Goal: Task Accomplishment & Management: Complete application form

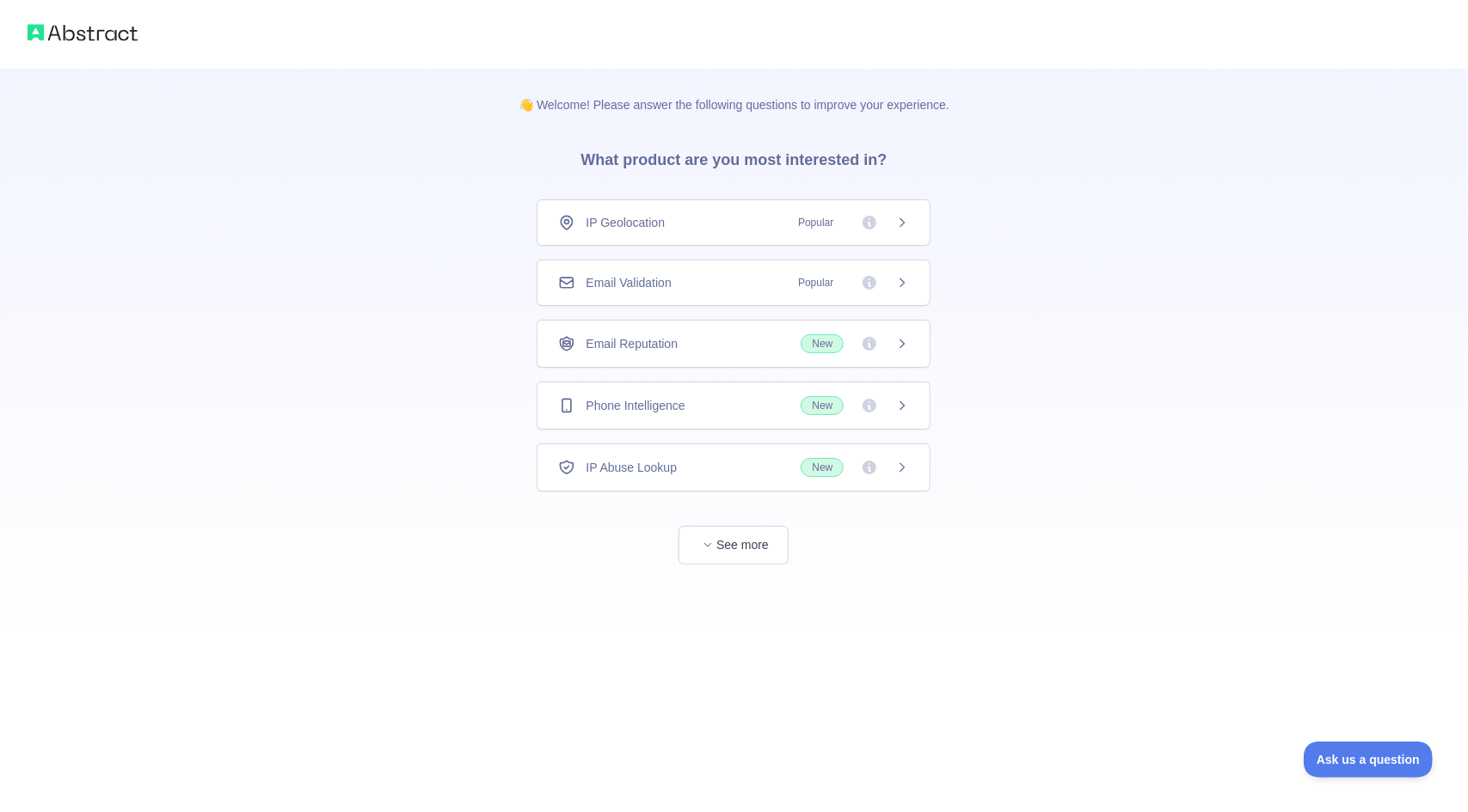
drag, startPoint x: 1018, startPoint y: 271, endPoint x: 1008, endPoint y: 235, distance: 37.4
click at [1006, 237] on div "👋 Welcome! Please answer the following questions to improve your experience. Wh…" at bounding box center [734, 317] width 1468 height 634
click at [733, 530] on button "See more" at bounding box center [733, 545] width 110 height 39
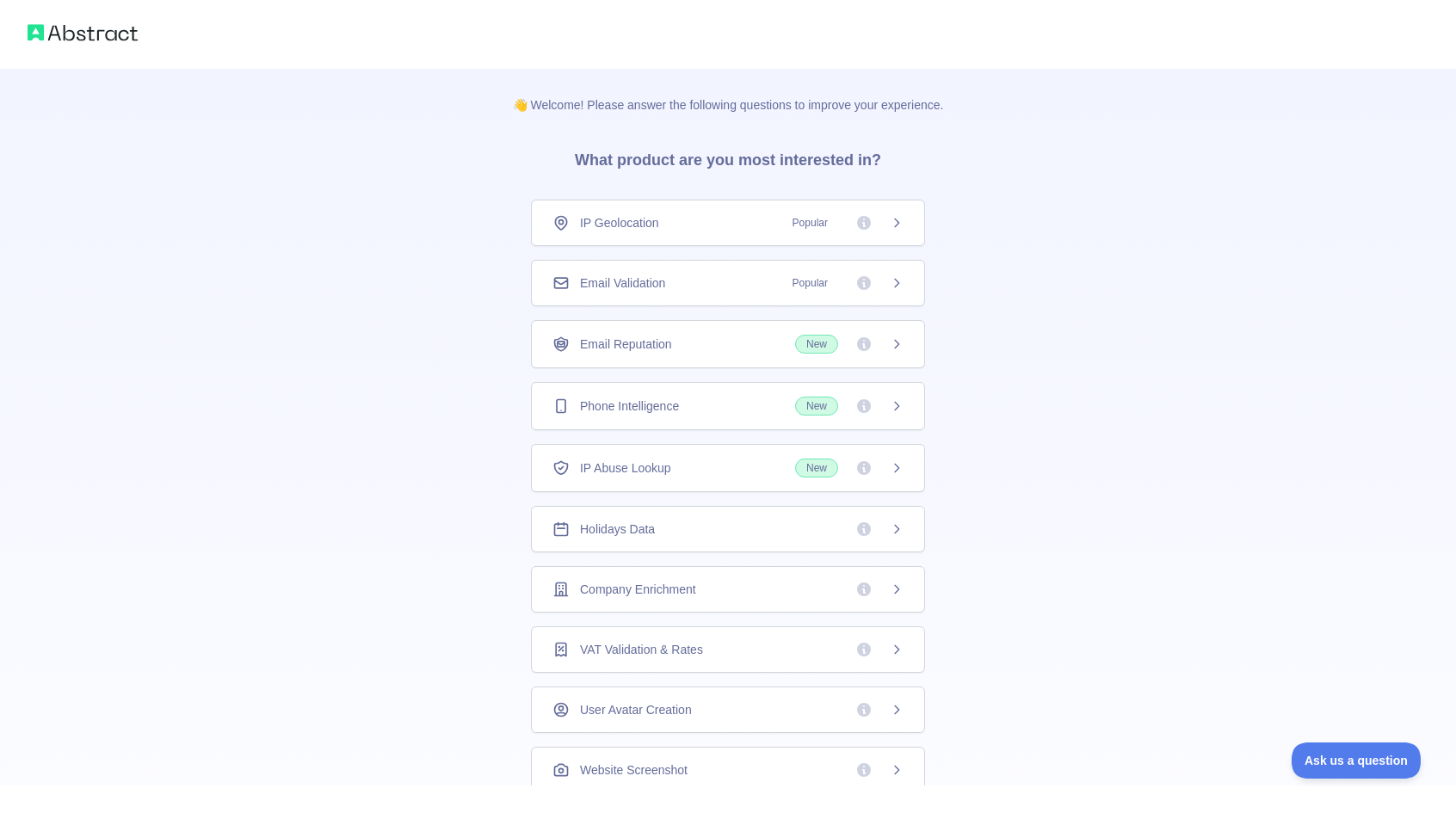
click at [660, 224] on div "IP Geolocation Popular" at bounding box center [728, 223] width 351 height 17
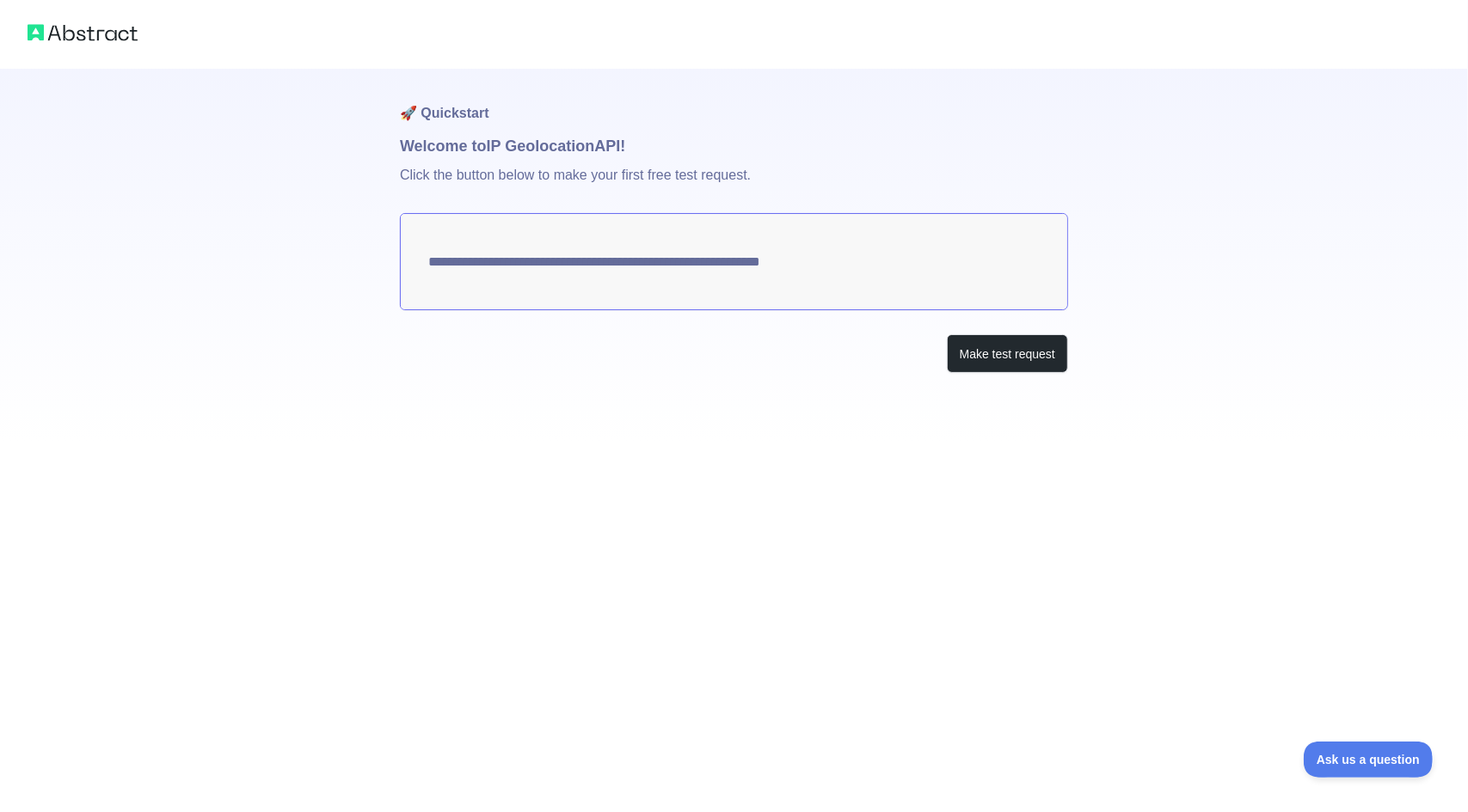
click at [99, 44] on img at bounding box center [83, 33] width 110 height 24
